Goal: Navigation & Orientation: Find specific page/section

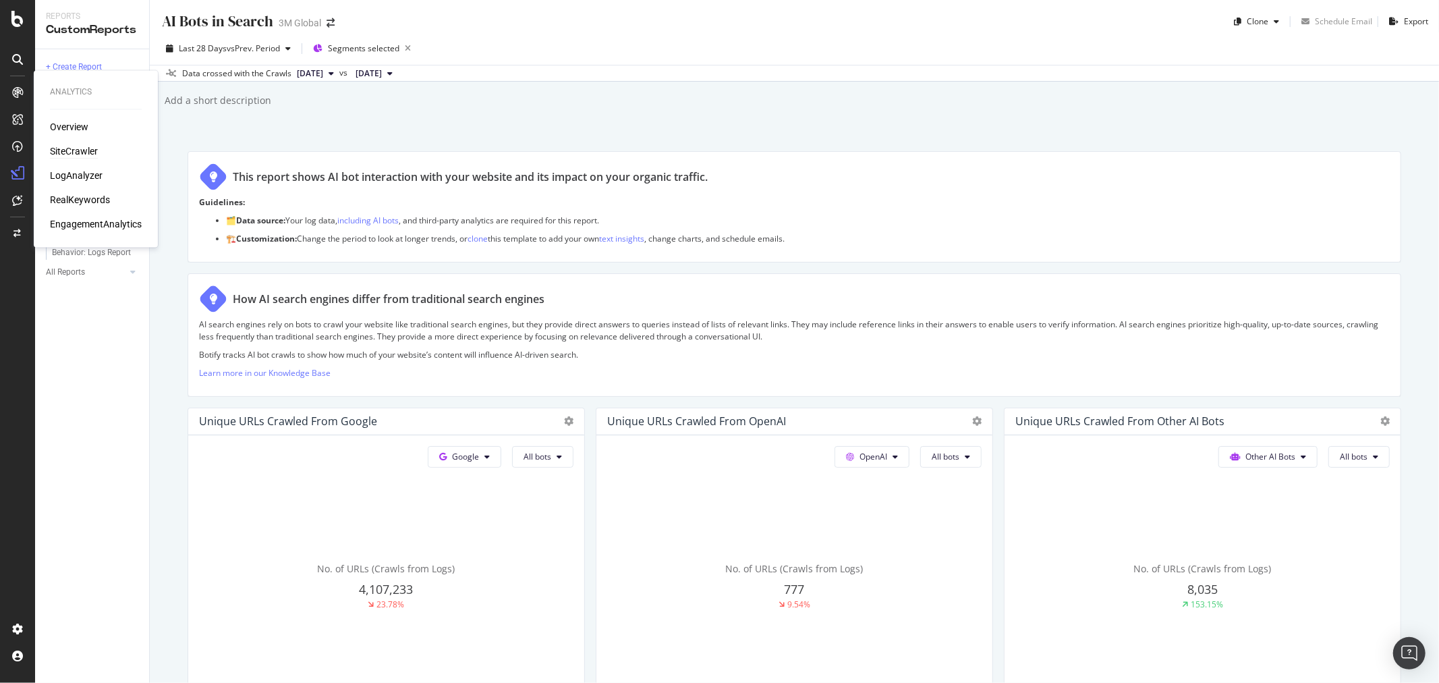
click at [86, 147] on div "SiteCrawler" at bounding box center [74, 151] width 48 height 13
